Goal: Find specific page/section: Find specific page/section

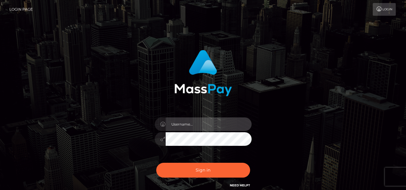
click at [184, 124] on input "text" at bounding box center [208, 124] width 86 height 14
checkbox input "true"
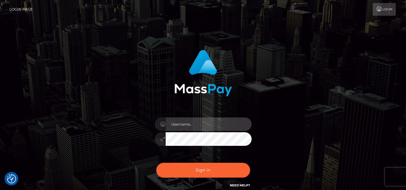
type input "matias.tilia"
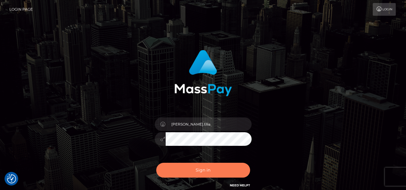
click at [195, 168] on button "Sign in" at bounding box center [203, 170] width 94 height 15
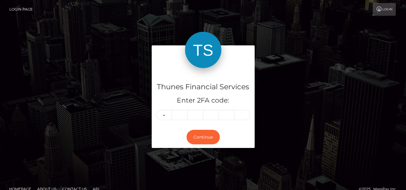
type input "7"
type input "9"
type input "5"
type input "0"
type input "5"
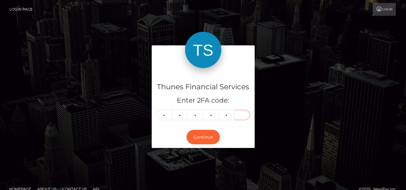
type input "4"
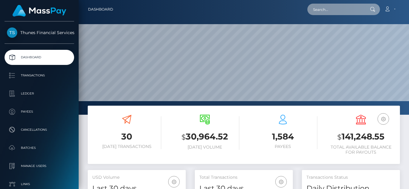
click at [320, 7] on input "text" at bounding box center [335, 9] width 57 height 11
paste input "73d954f1-b165-44ec-9c6e-f9f5cd673b8b"
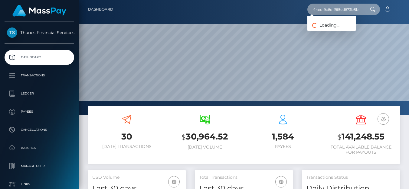
type input "73d954f1-b165-44ec-9c6e-f9f5cd673b8b"
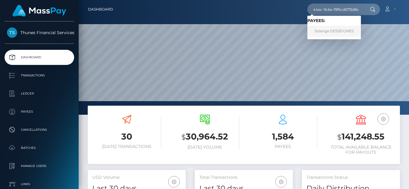
scroll to position [0, 0]
click at [332, 31] on link "Solange DESSEIGNES" at bounding box center [334, 31] width 54 height 11
